Goal: Transaction & Acquisition: Purchase product/service

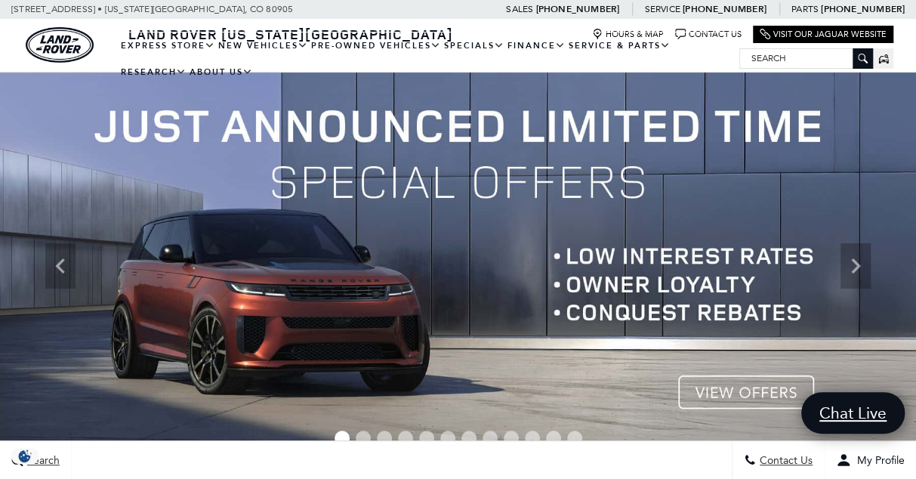
click at [775, 388] on img at bounding box center [458, 265] width 916 height 387
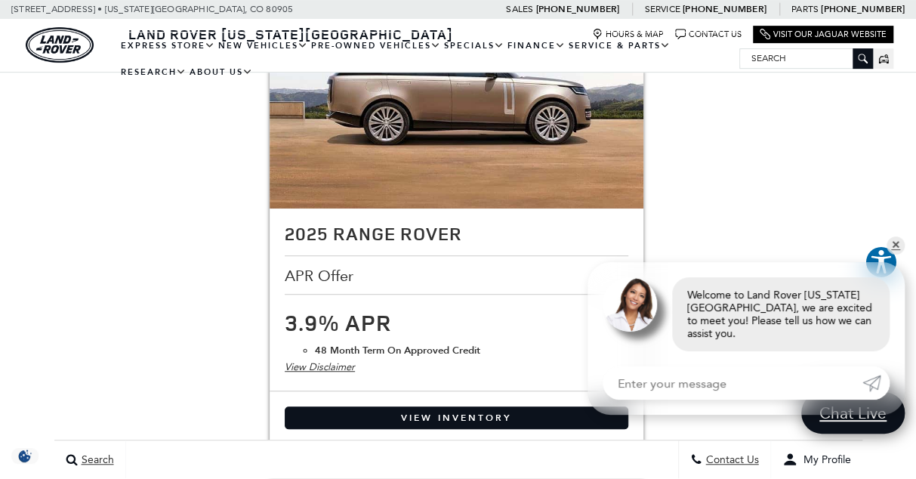
scroll to position [3064, 0]
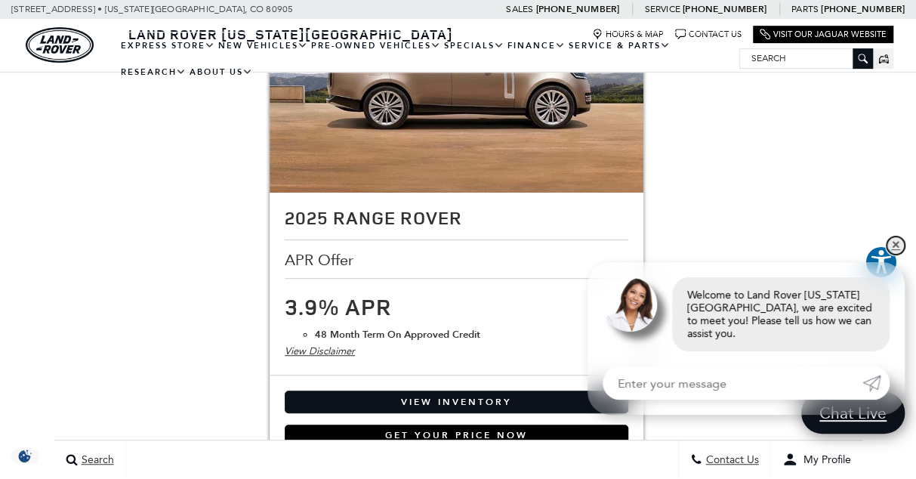
click at [896, 254] on link "✕" at bounding box center [895, 245] width 18 height 18
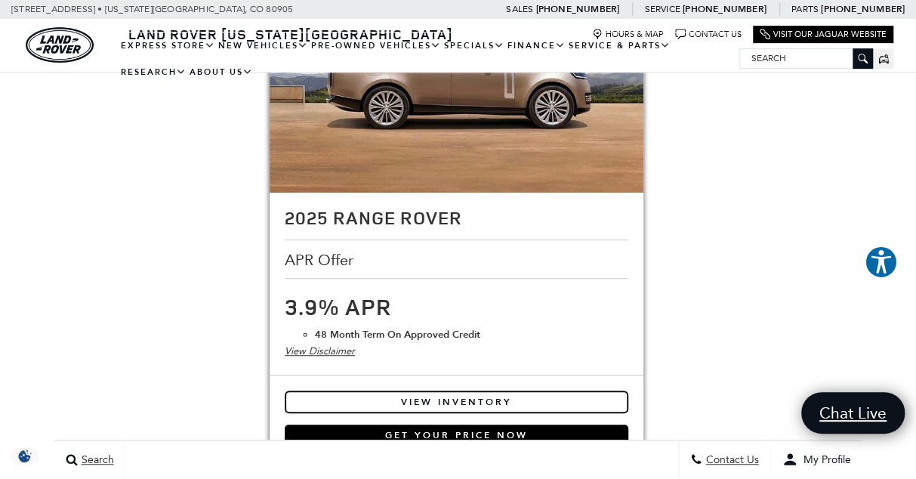
click at [441, 390] on link "View Inventory" at bounding box center [457, 401] width 344 height 23
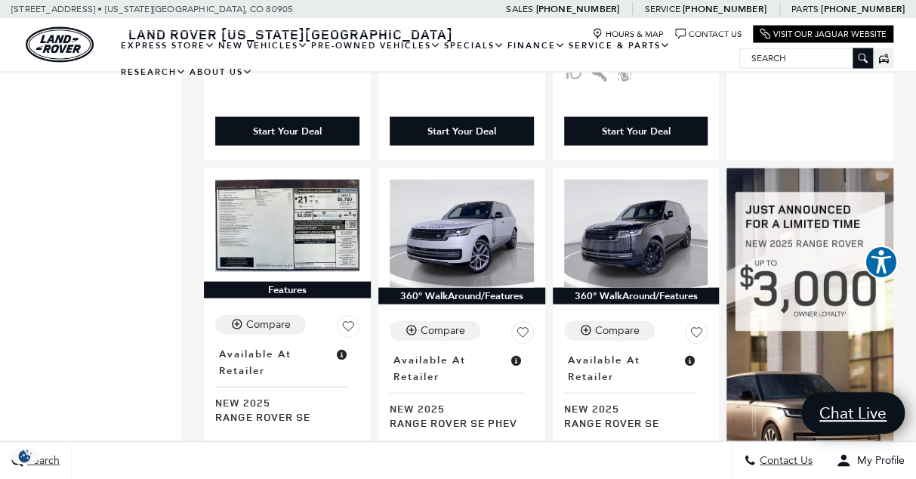
scroll to position [1433, 0]
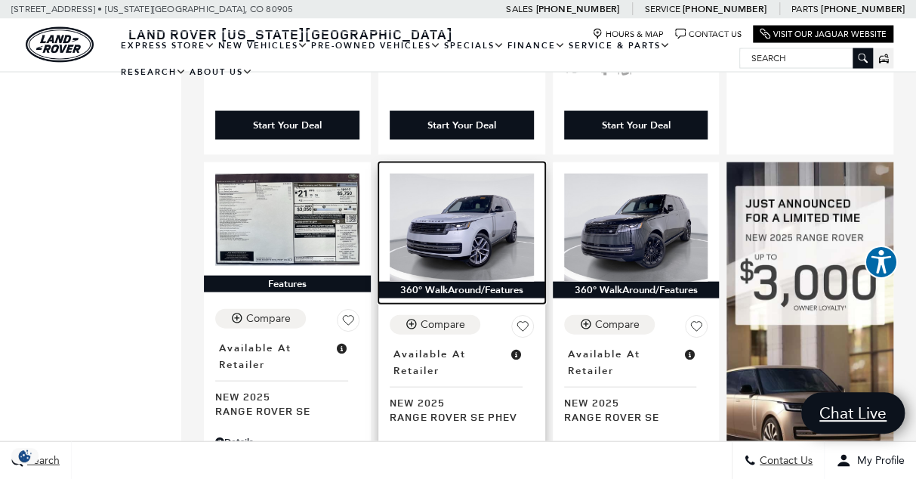
click at [479, 174] on img at bounding box center [462, 228] width 144 height 108
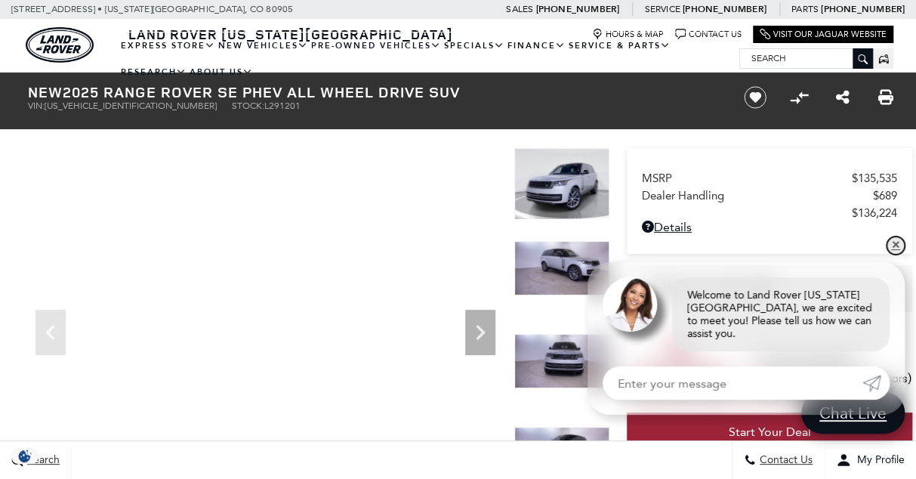
click at [894, 254] on link "✕" at bounding box center [895, 245] width 18 height 18
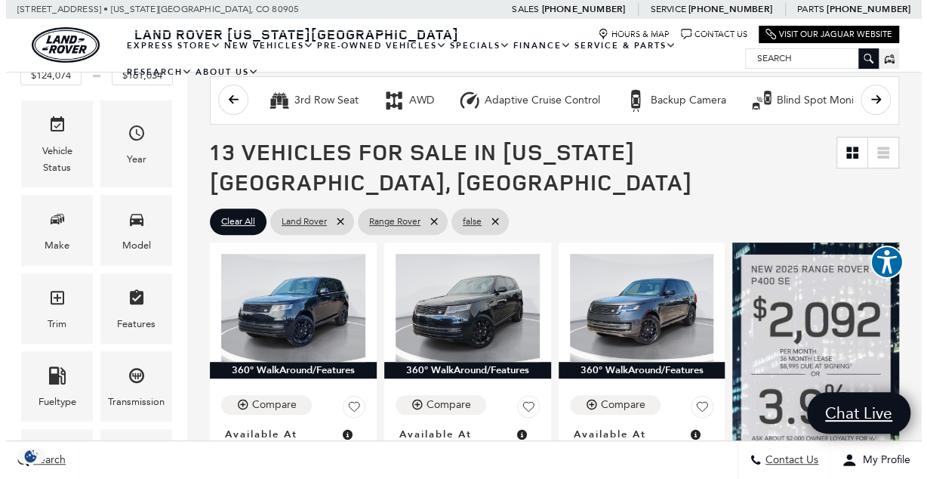
scroll to position [229, 0]
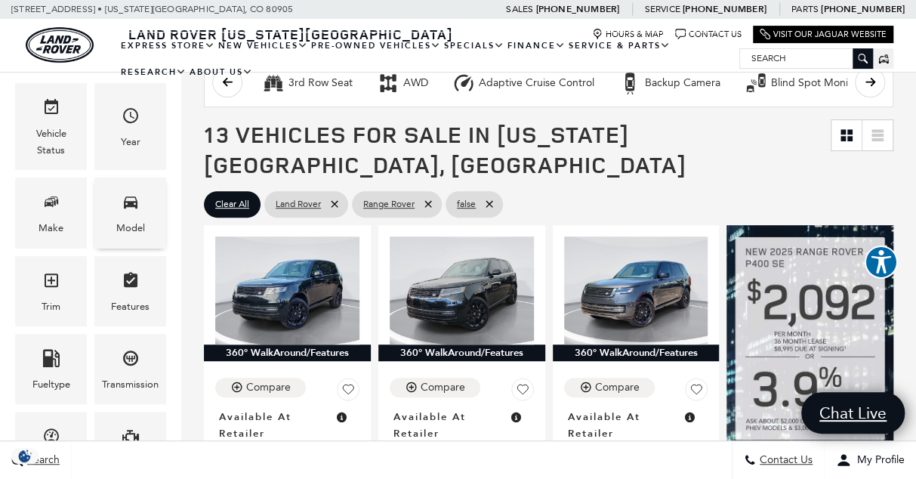
click at [135, 220] on div "Model" at bounding box center [130, 228] width 29 height 17
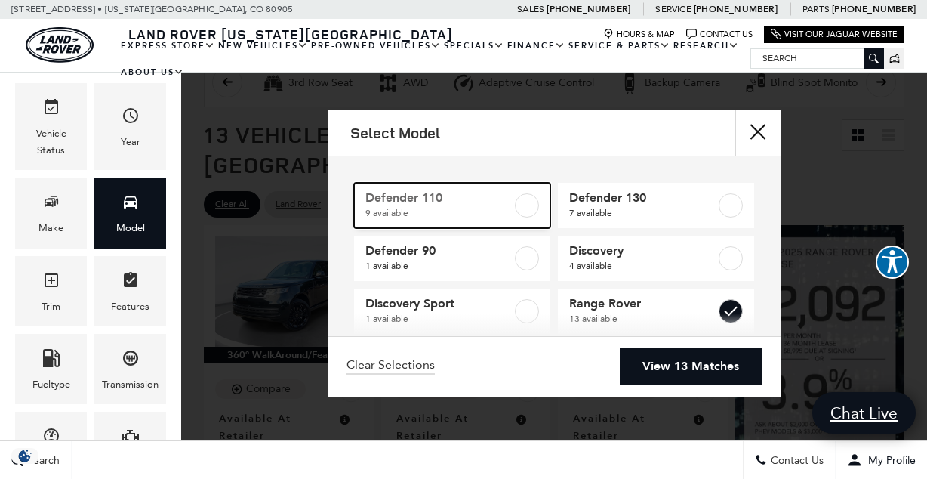
click at [516, 202] on label at bounding box center [527, 205] width 24 height 24
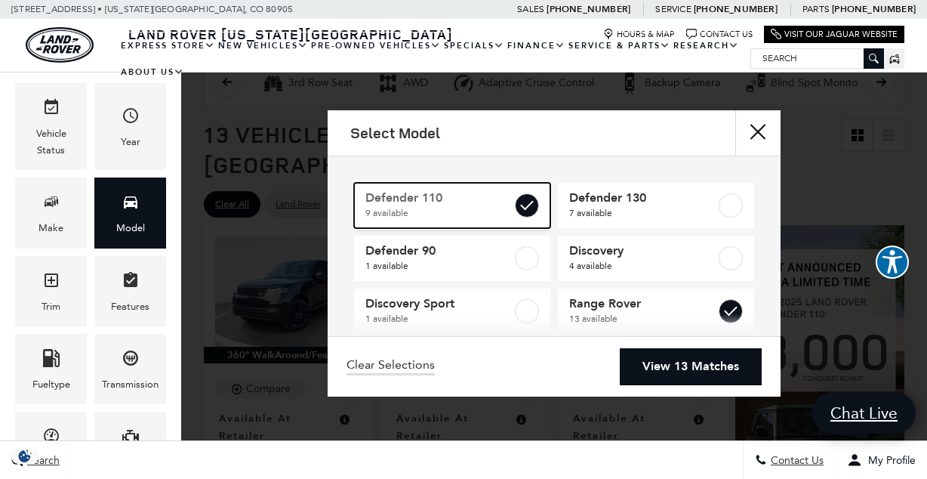
type input "$81,974"
type input "$171,894"
checkbox input "true"
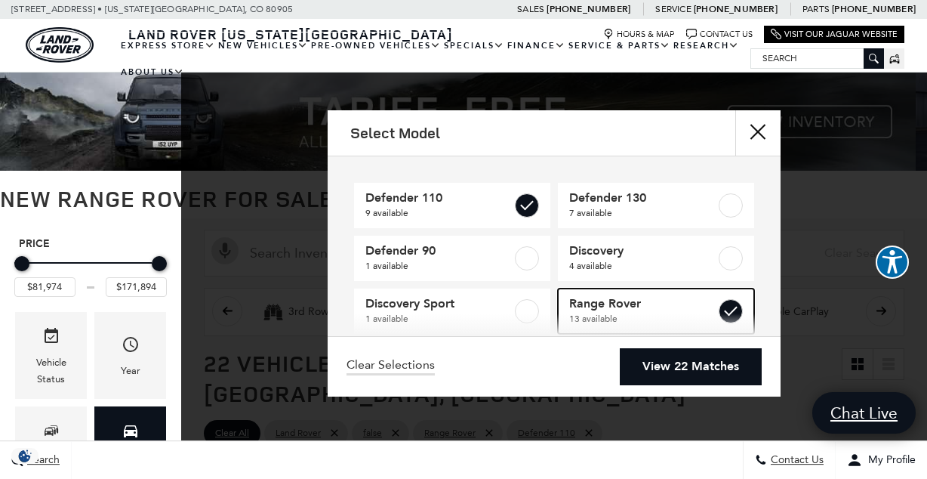
click at [727, 306] on label at bounding box center [731, 311] width 24 height 24
checkbox input "false"
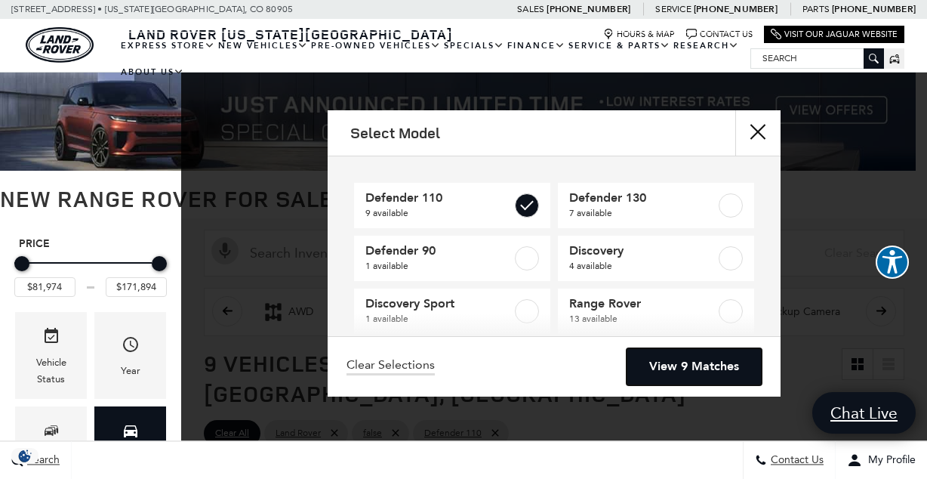
click at [689, 365] on link "View 9 Matches" at bounding box center [694, 366] width 135 height 37
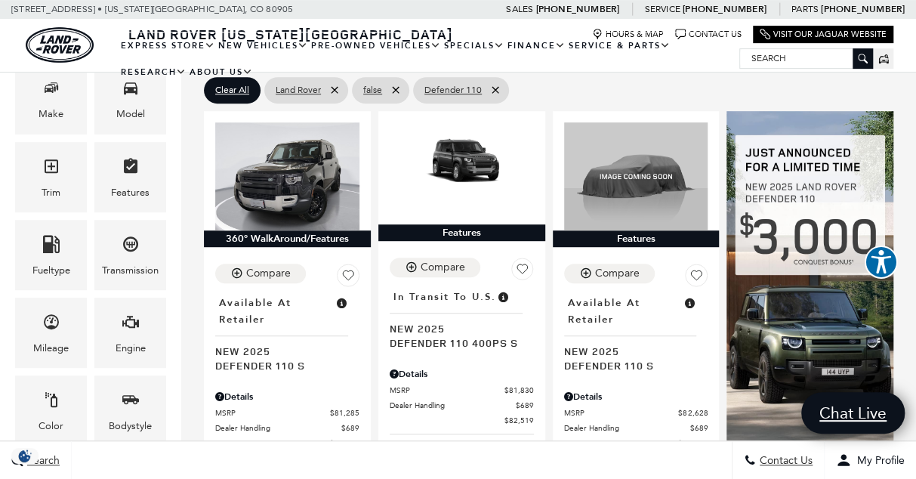
scroll to position [303, 0]
